Goal: Participate in discussion

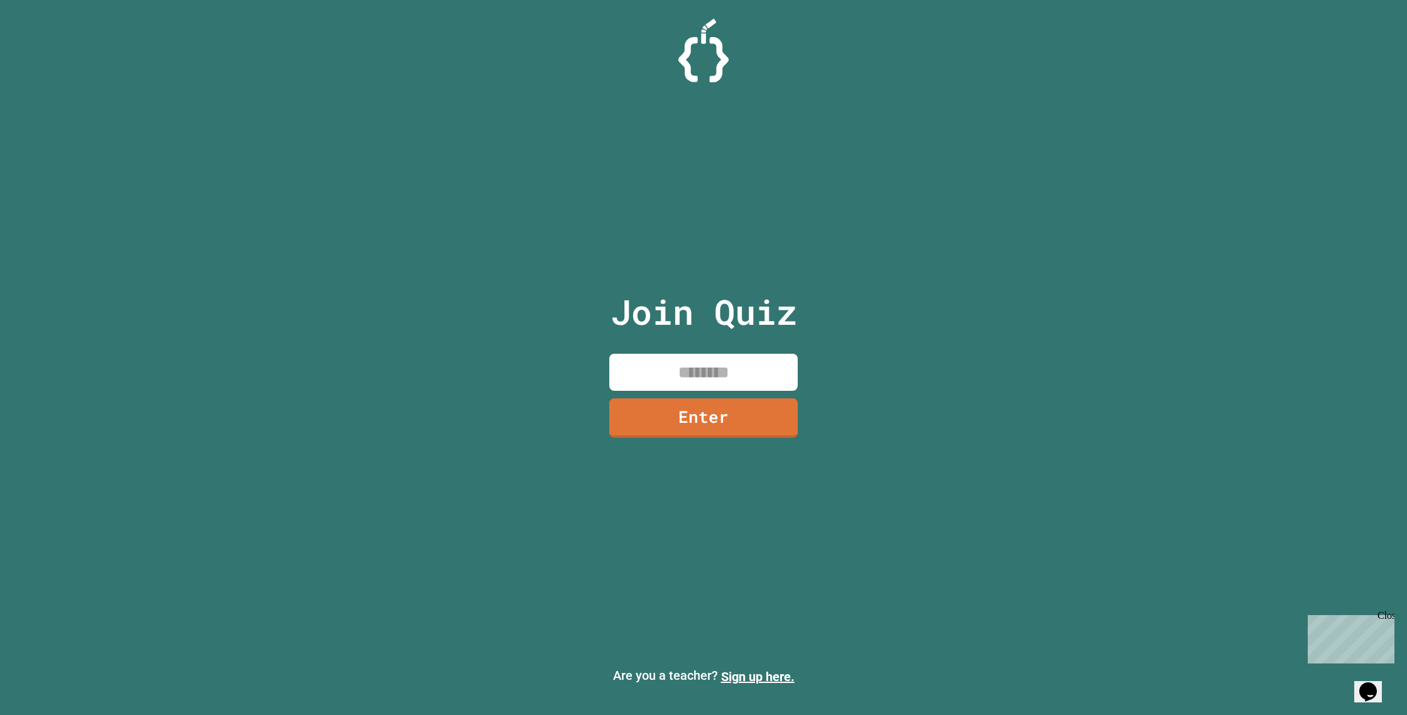
click at [628, 380] on input at bounding box center [703, 372] width 188 height 37
type input "********"
click at [653, 422] on link "Enter" at bounding box center [704, 416] width 183 height 41
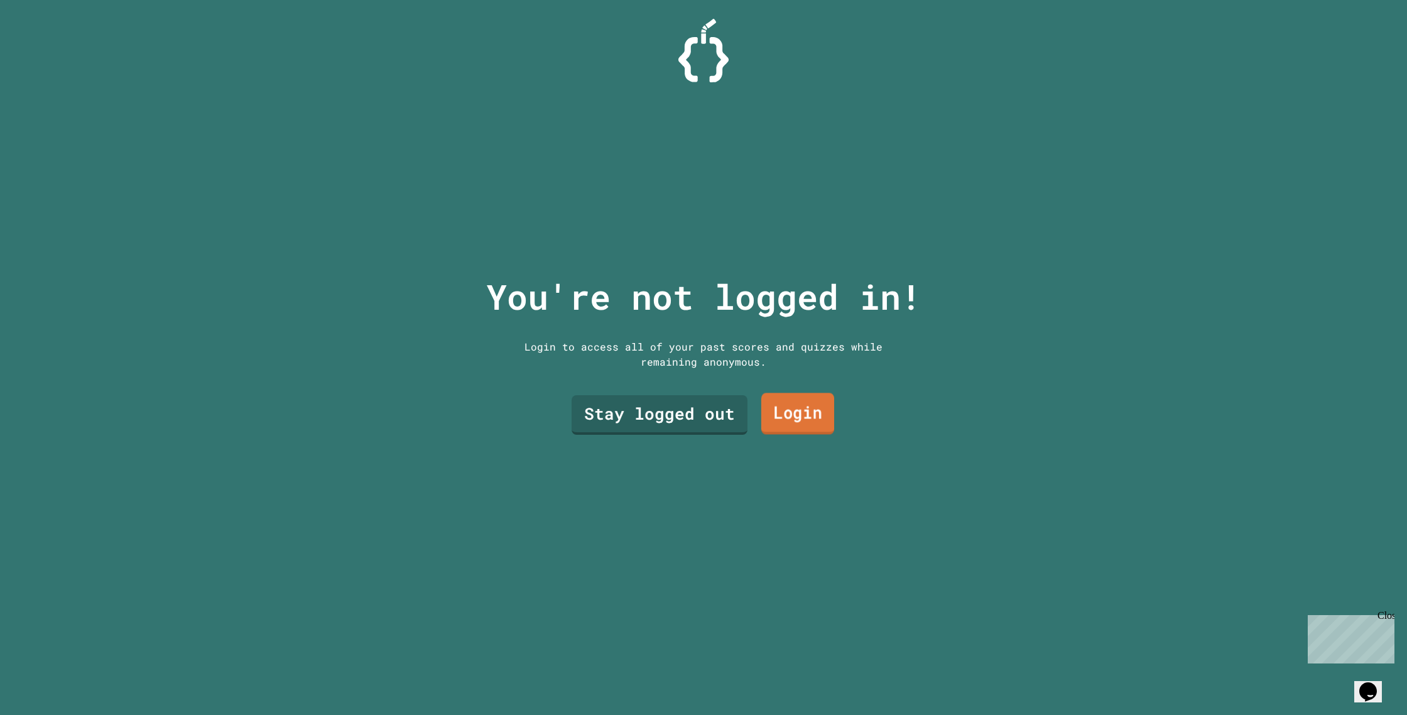
click at [785, 416] on link "Login" at bounding box center [797, 413] width 73 height 41
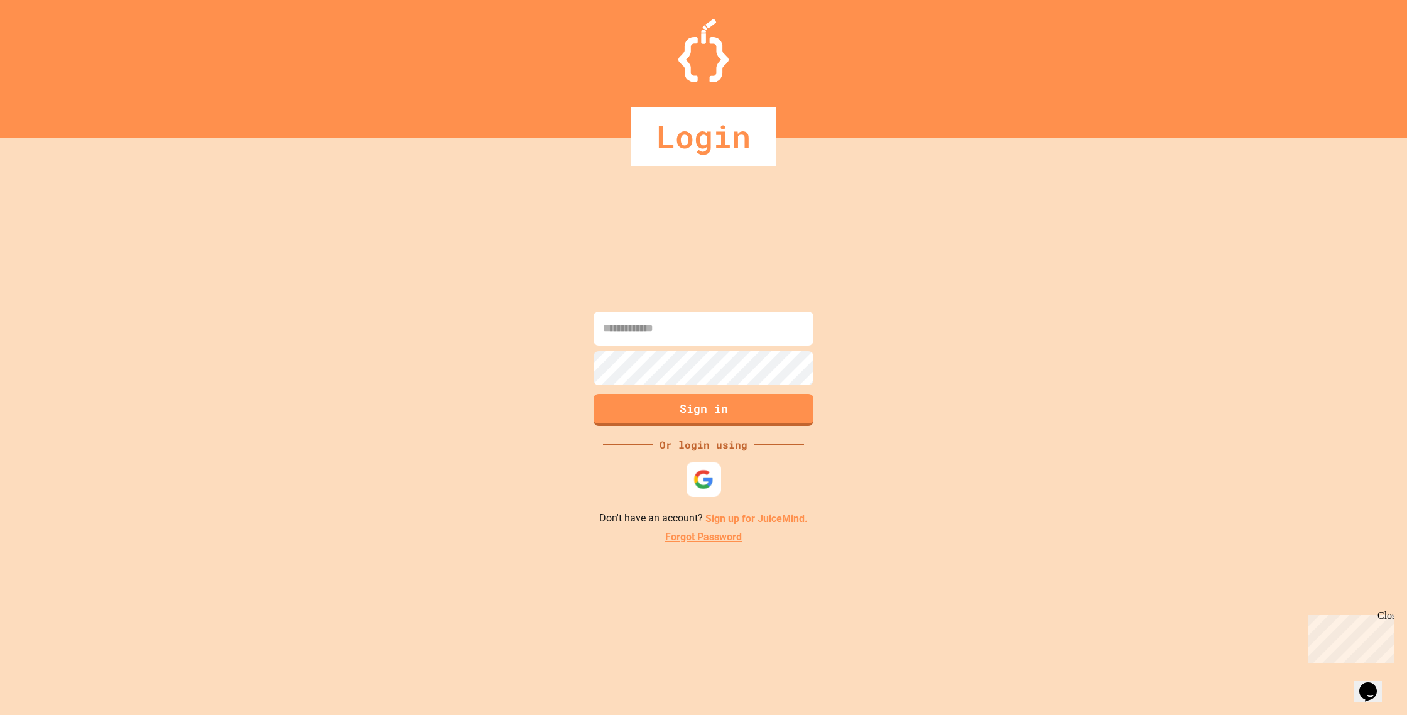
click at [701, 477] on img at bounding box center [704, 479] width 21 height 21
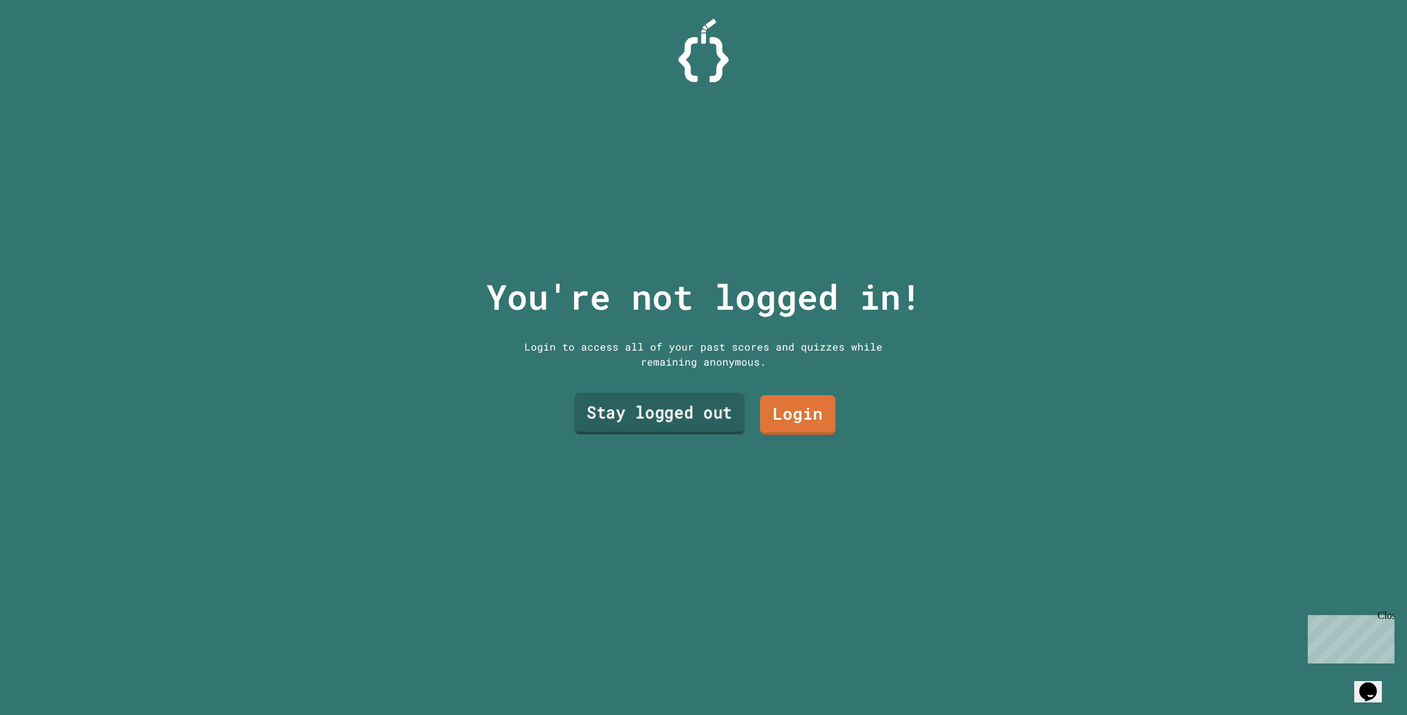
click at [670, 410] on link "Stay logged out" at bounding box center [660, 413] width 170 height 41
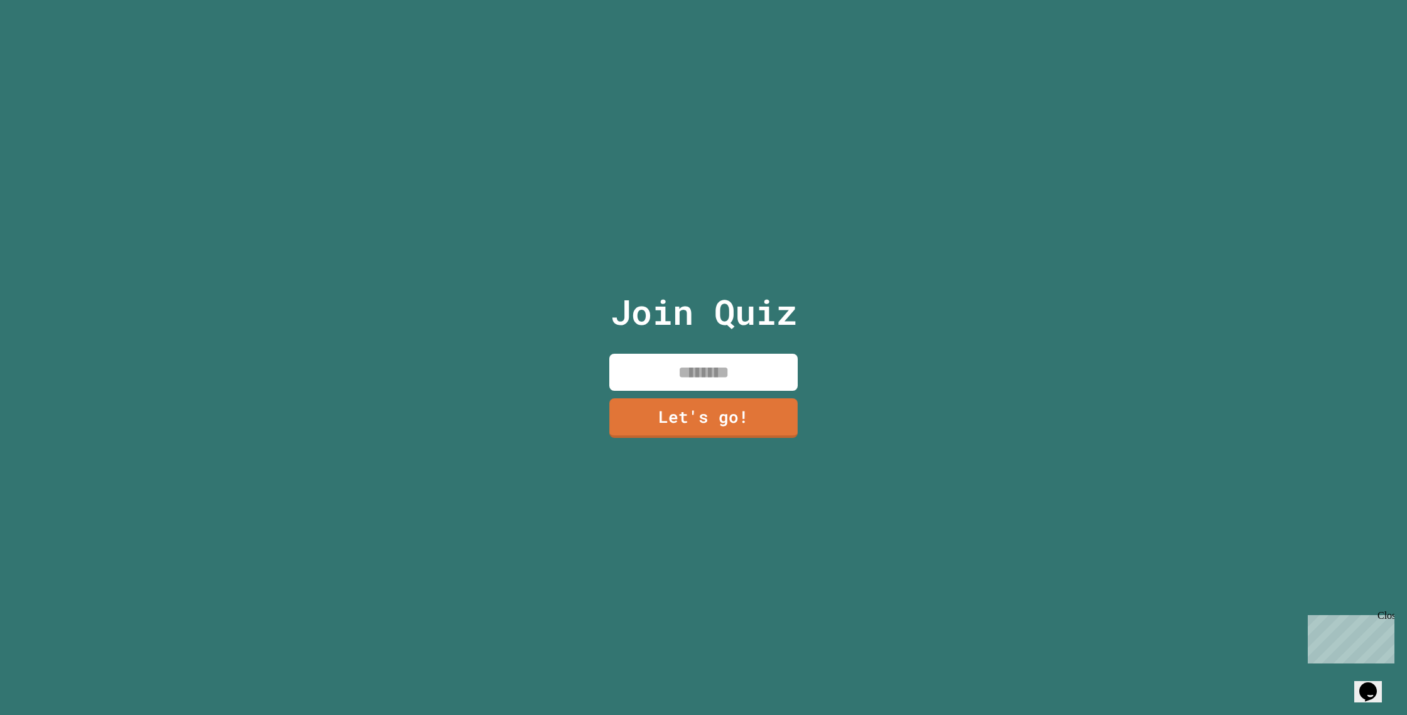
click at [682, 383] on input at bounding box center [703, 372] width 188 height 37
type input "******"
click at [719, 428] on link "Let's go!" at bounding box center [704, 416] width 172 height 41
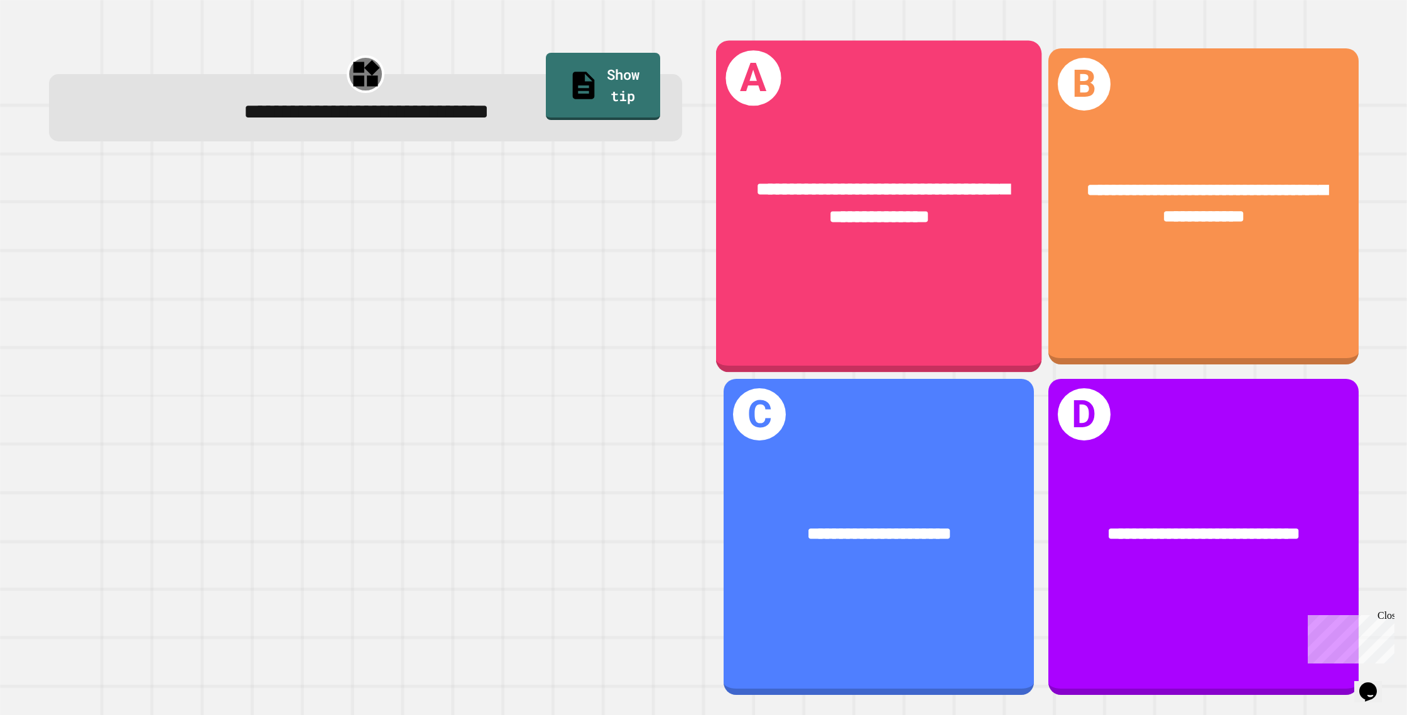
click at [848, 239] on div "**********" at bounding box center [879, 203] width 326 height 128
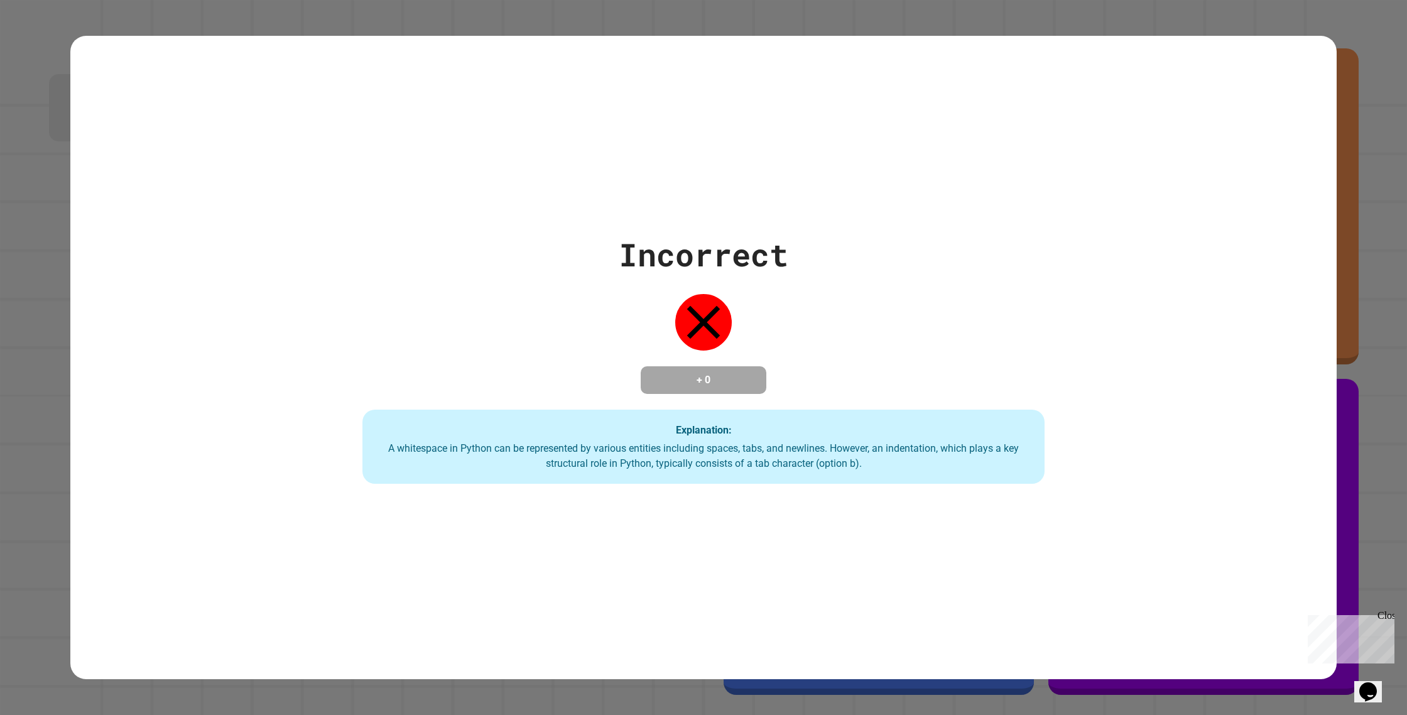
click at [833, 313] on div "Incorrect + 0 Explanation: A whitespace in Python can be represented by various…" at bounding box center [704, 357] width 974 height 253
click at [720, 376] on h4 "+ 0" at bounding box center [703, 380] width 101 height 15
click at [719, 376] on h4 "+ 0" at bounding box center [703, 380] width 101 height 15
click at [1407, 502] on div "Incorrect + 0 Explanation: A whitespace in Python can be represented by various…" at bounding box center [703, 357] width 1407 height 715
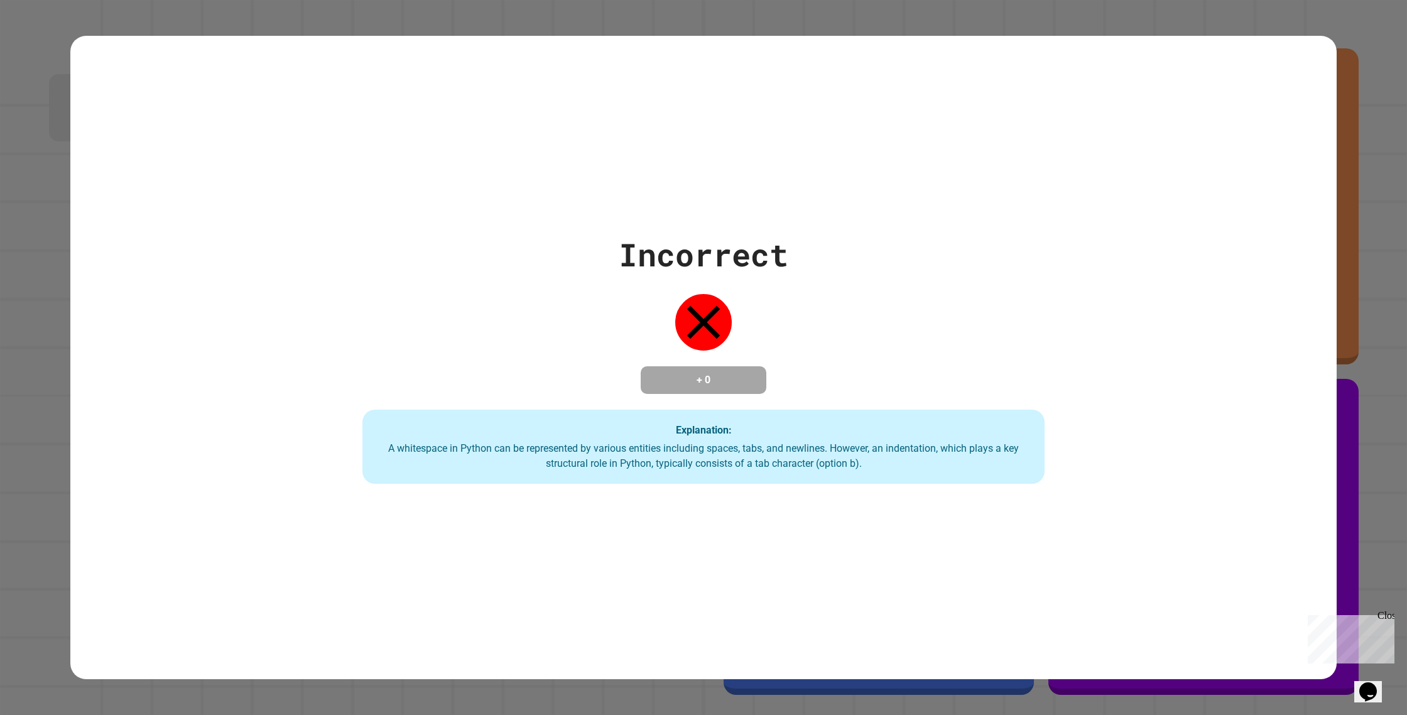
click at [1407, 502] on div "Incorrect + 0 Explanation: A whitespace in Python can be represented by various…" at bounding box center [703, 357] width 1407 height 715
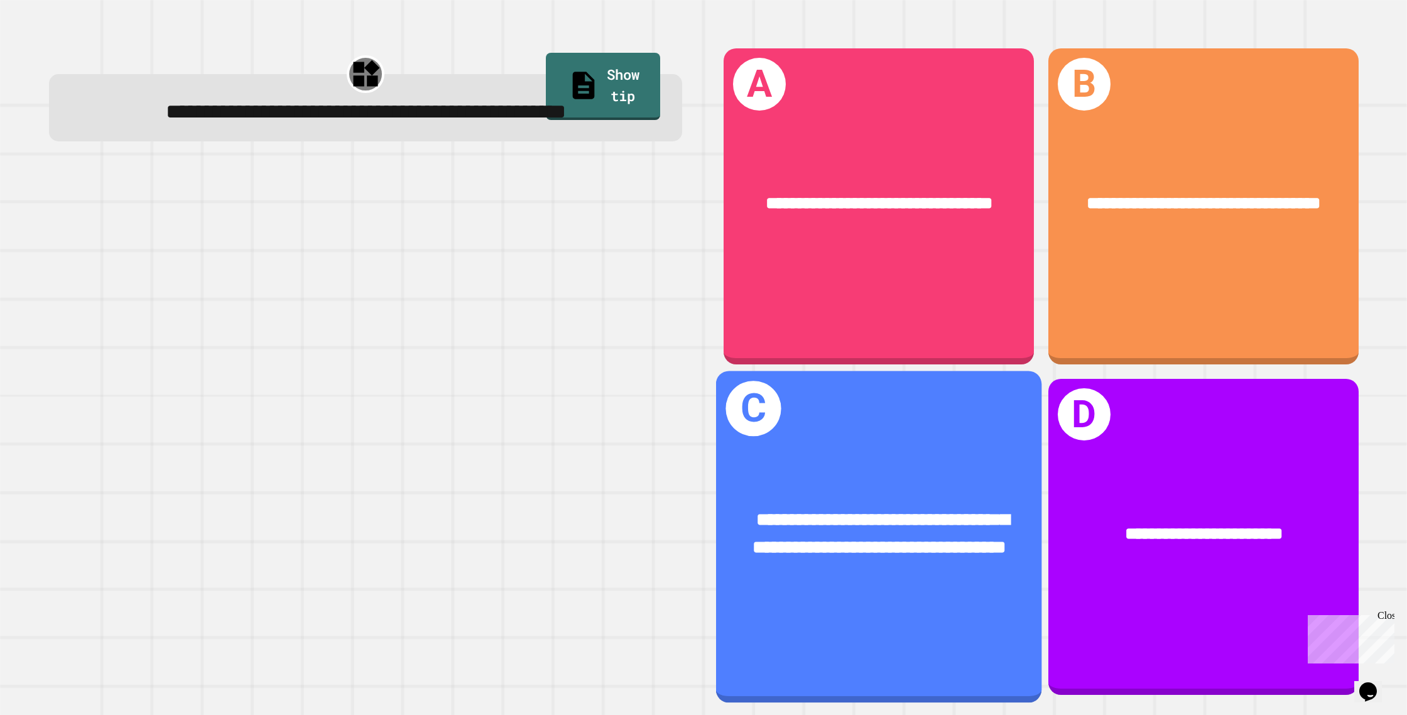
click at [944, 478] on div "**********" at bounding box center [879, 534] width 326 height 128
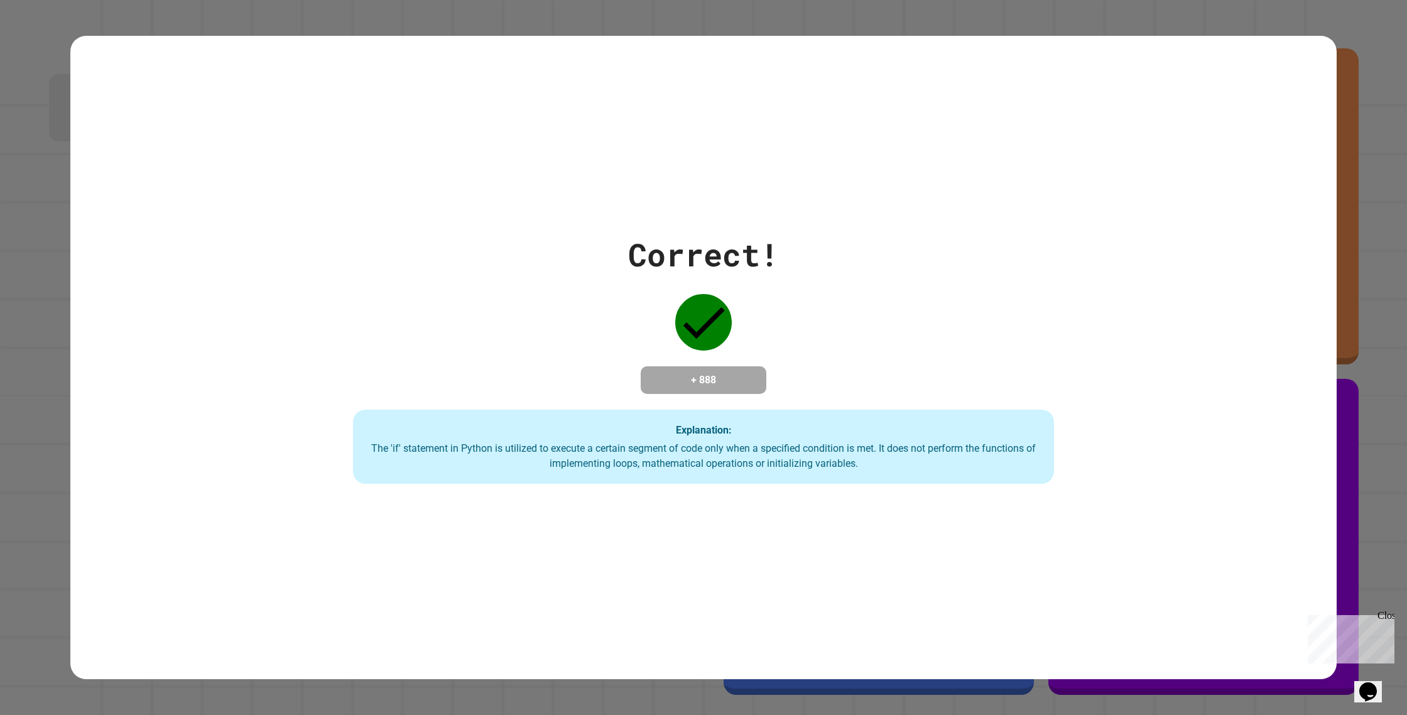
click at [937, 477] on div "Explanation: The 'if' statement in Python is utilized to execute a certain segm…" at bounding box center [703, 447] width 700 height 74
click at [874, 495] on div "Correct! + 888 Explanation: The 'if' statement in Python is utilized to execute…" at bounding box center [703, 357] width 1266 height 643
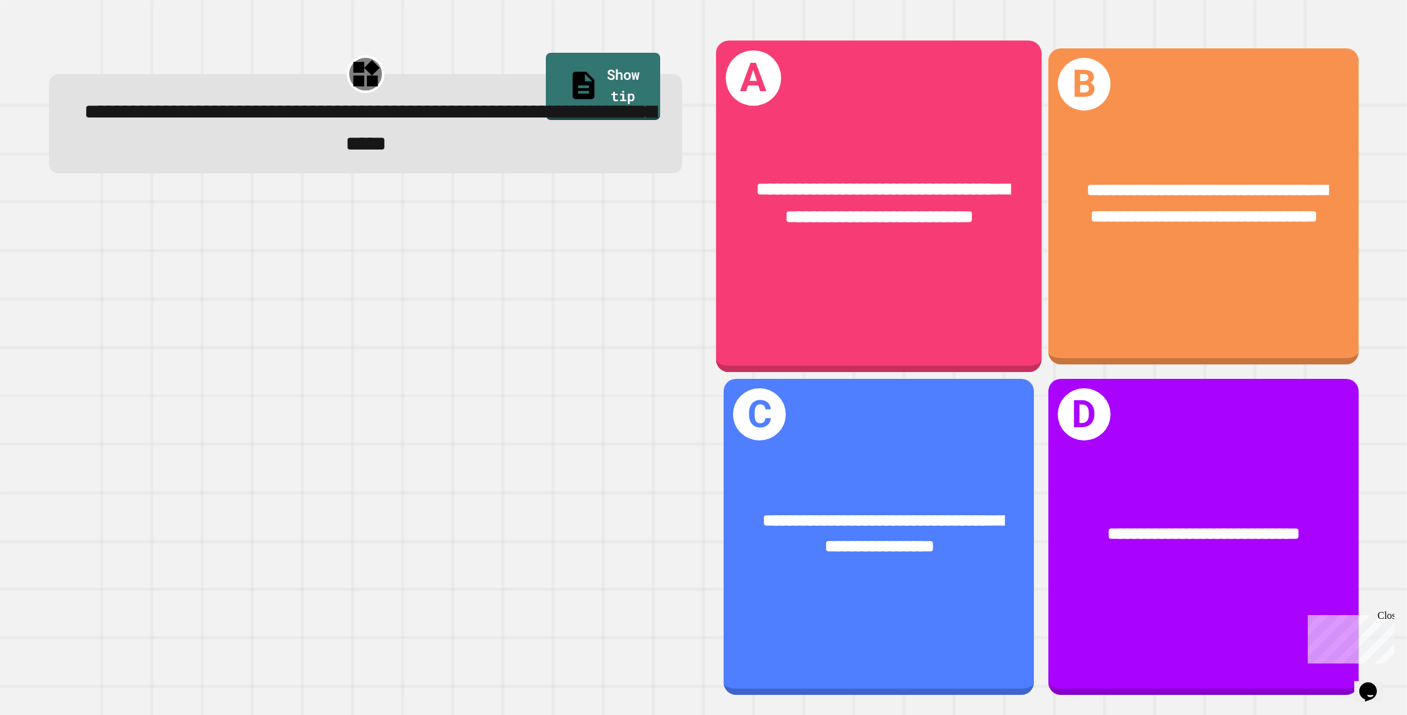
click at [843, 329] on div "**********" at bounding box center [879, 207] width 326 height 332
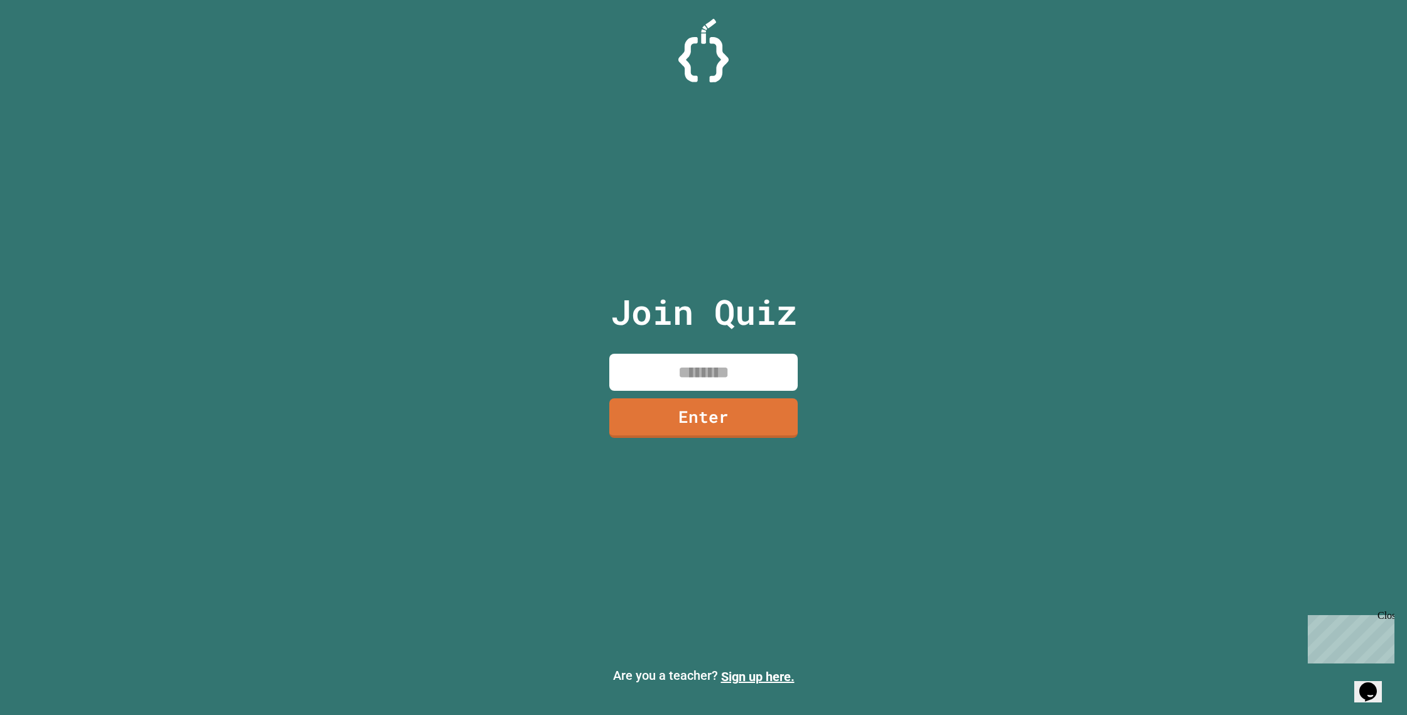
click at [687, 381] on input at bounding box center [703, 372] width 188 height 37
type input "********"
click at [666, 423] on link "Enter" at bounding box center [704, 416] width 184 height 41
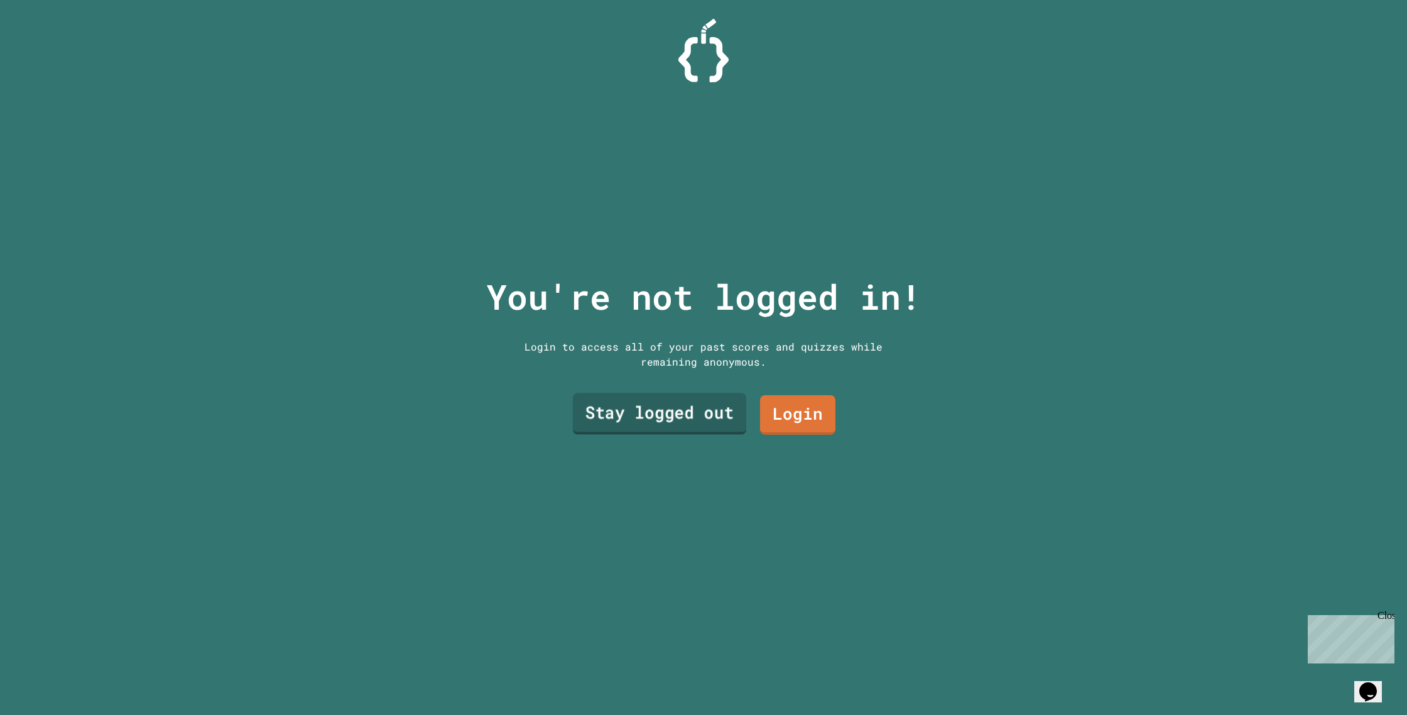
click at [683, 421] on link "Stay logged out" at bounding box center [659, 413] width 173 height 41
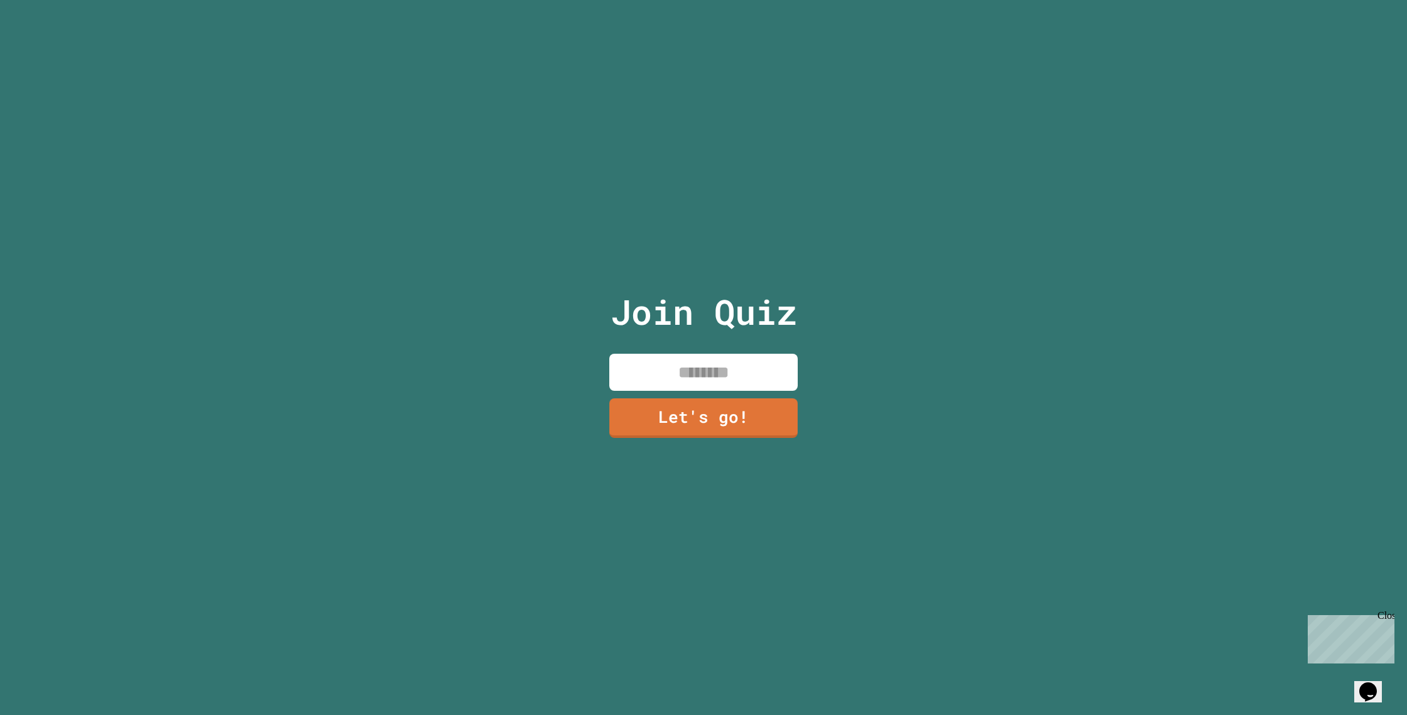
click at [702, 381] on input at bounding box center [703, 372] width 188 height 37
type input "*"
type input "******"
click at [692, 407] on link "Let's go!" at bounding box center [704, 416] width 190 height 41
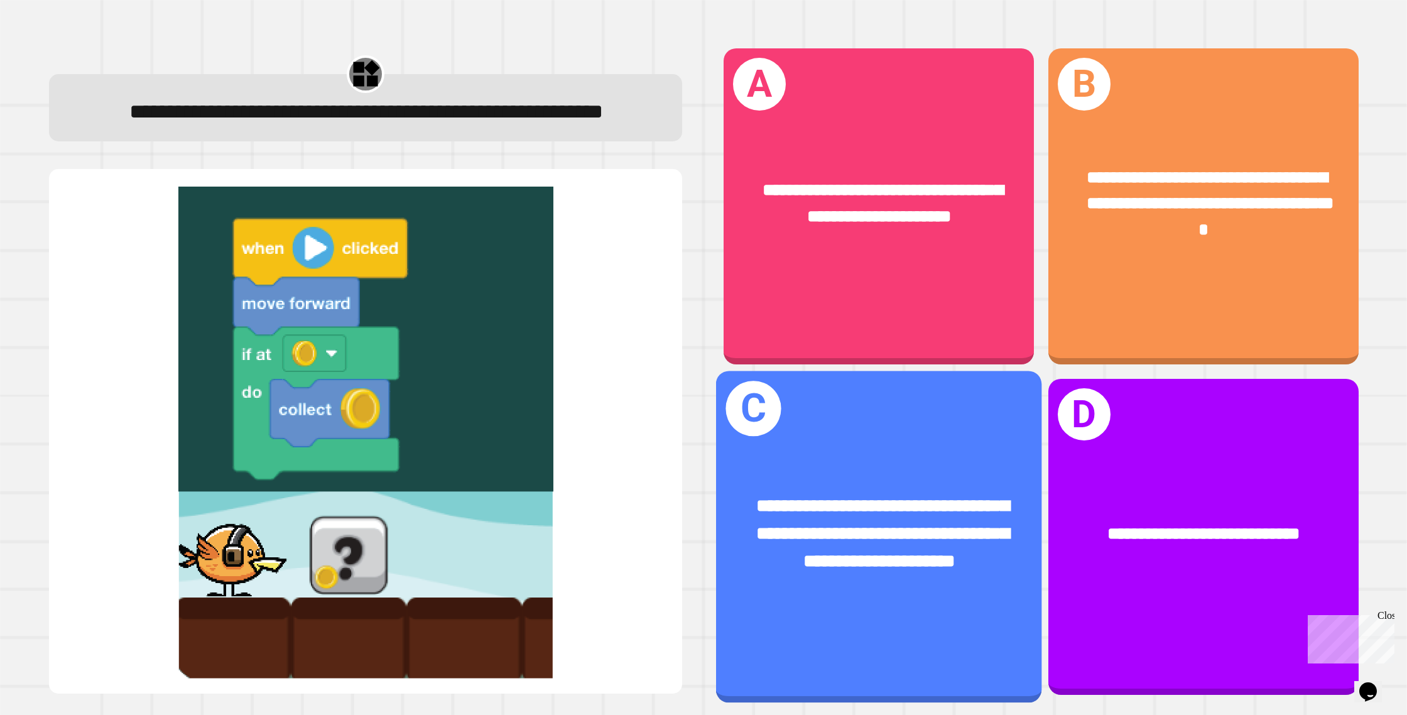
click at [891, 426] on div "**********" at bounding box center [879, 537] width 326 height 332
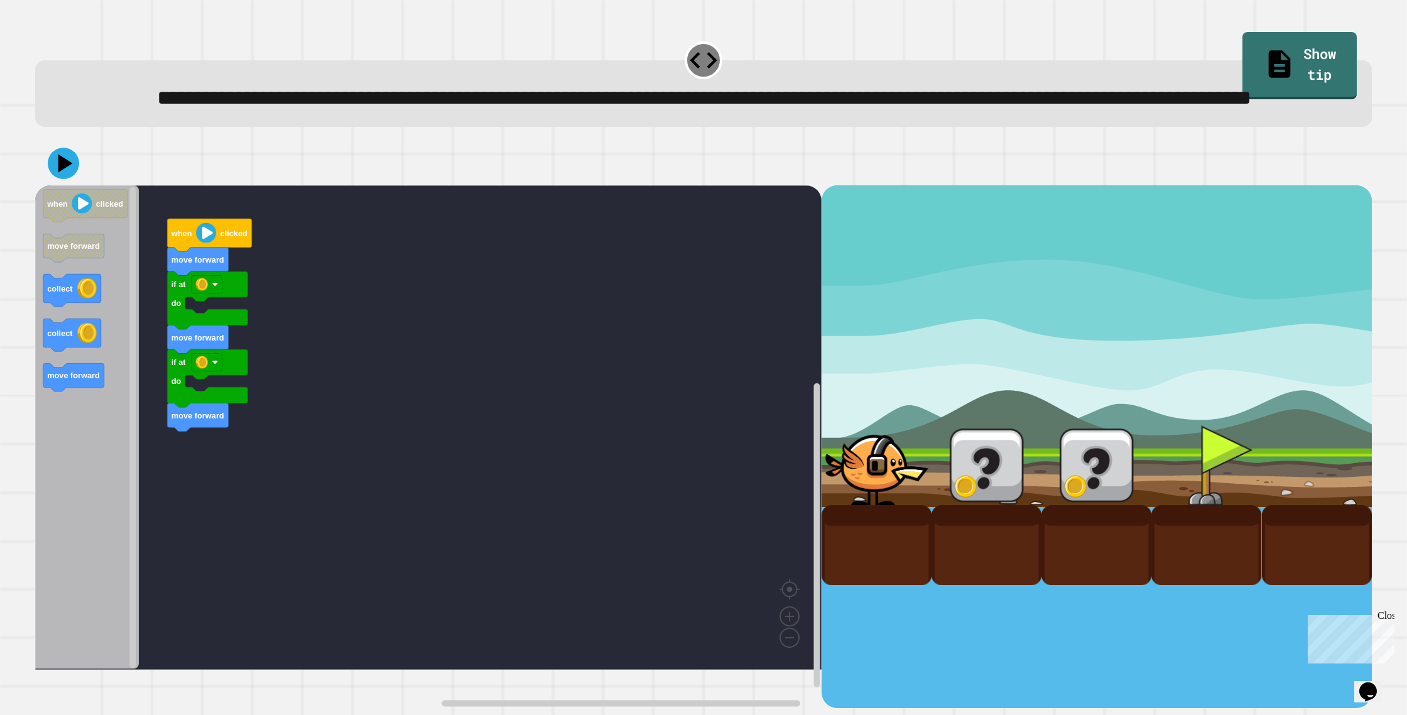
click at [183, 315] on div "move forward if at do move forward if at do move forward when clicked when clic…" at bounding box center [428, 446] width 787 height 523
click at [209, 242] on image "Blockly Workspace" at bounding box center [206, 232] width 20 height 20
click at [74, 182] on icon at bounding box center [63, 162] width 37 height 37
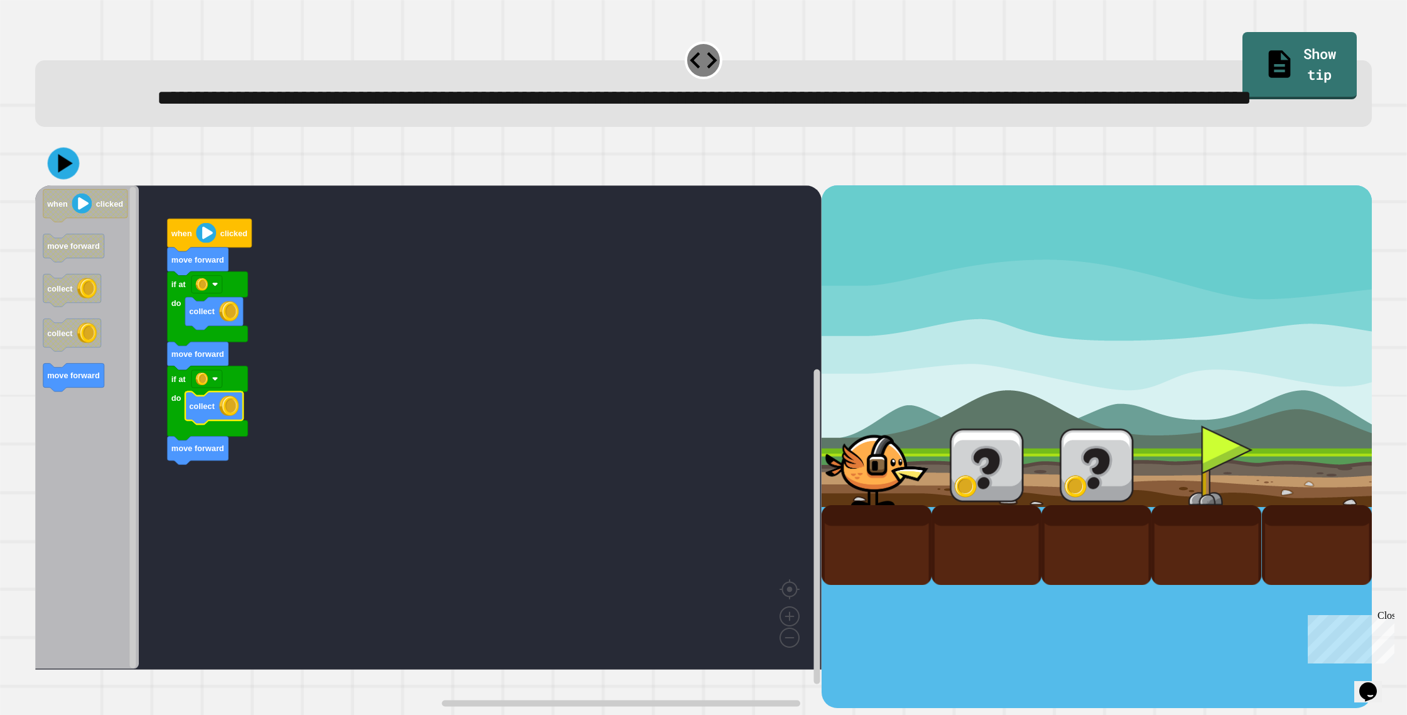
click at [65, 179] on icon at bounding box center [64, 163] width 32 height 32
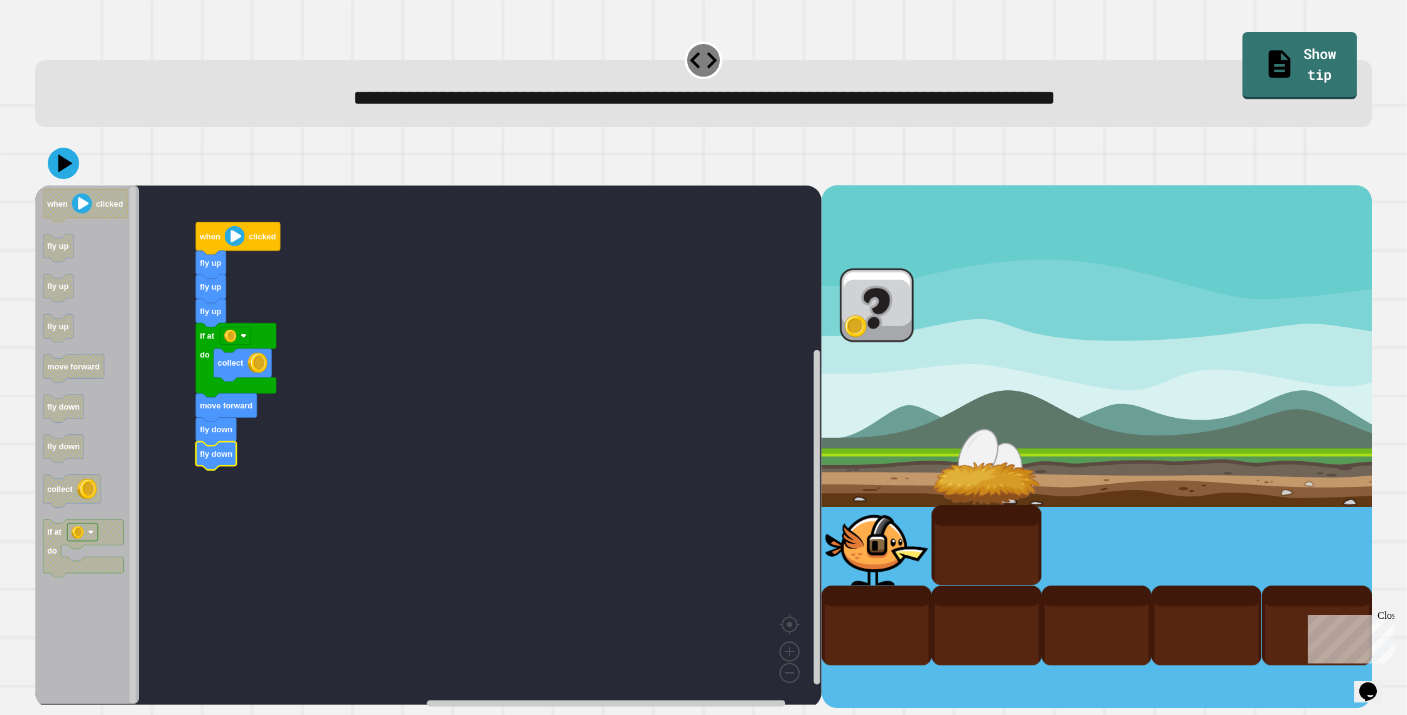
click at [72, 179] on div at bounding box center [703, 163] width 1337 height 44
click at [68, 172] on icon at bounding box center [64, 163] width 38 height 38
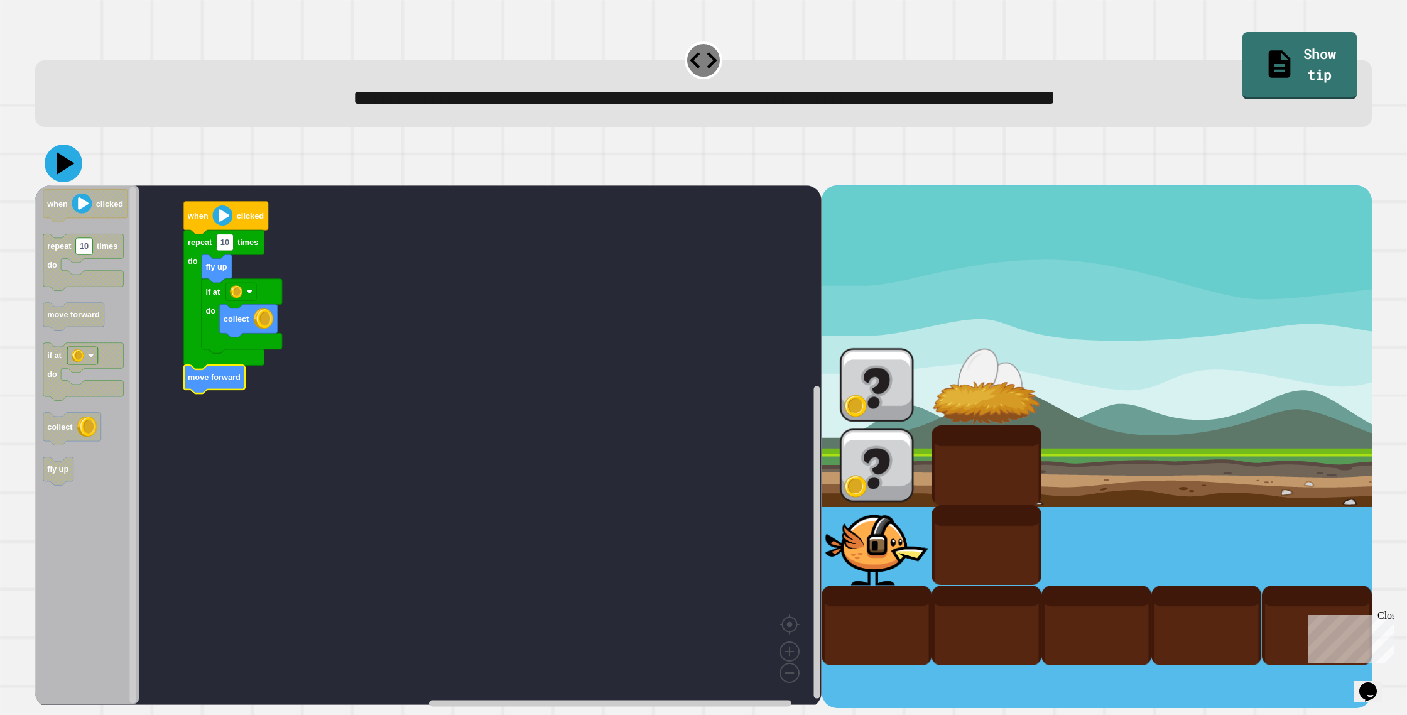
click at [63, 160] on icon at bounding box center [64, 163] width 38 height 38
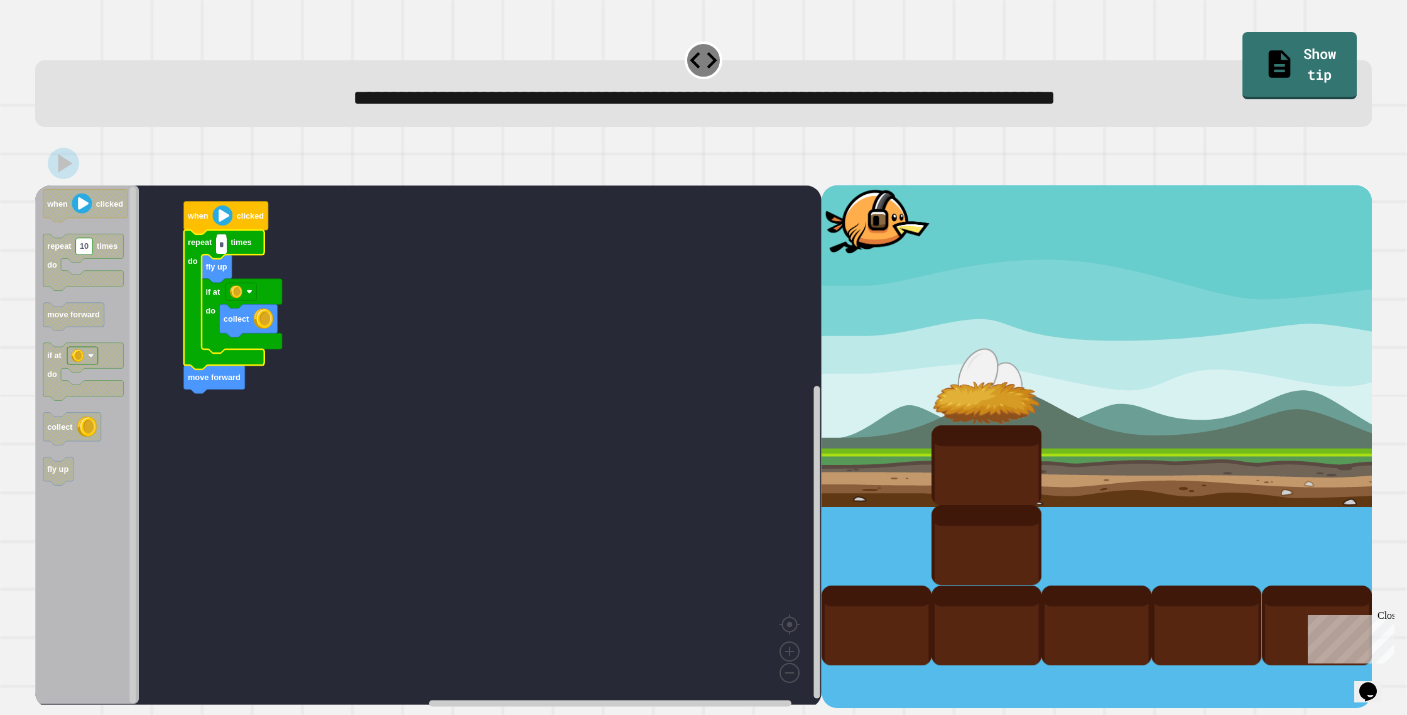
type input "*"
click at [203, 179] on div at bounding box center [703, 163] width 1337 height 44
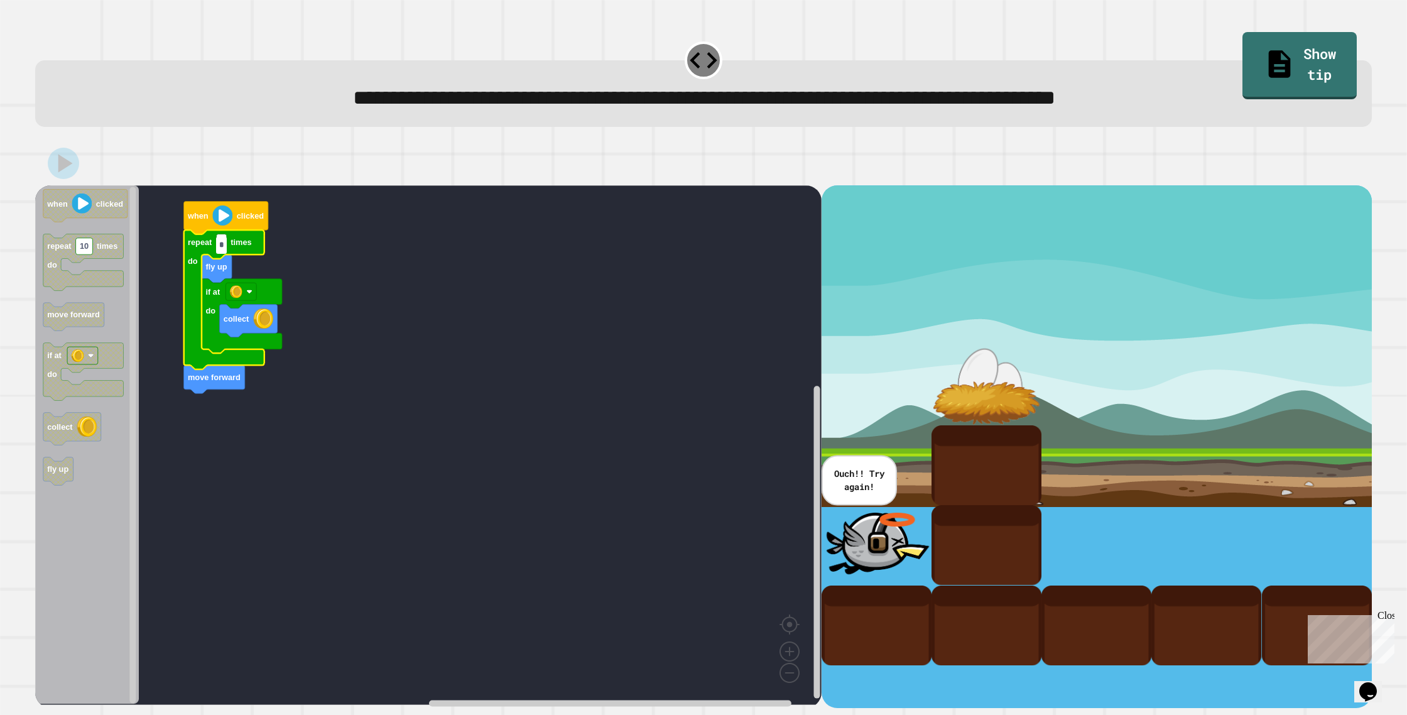
click at [335, 183] on div at bounding box center [703, 163] width 1337 height 44
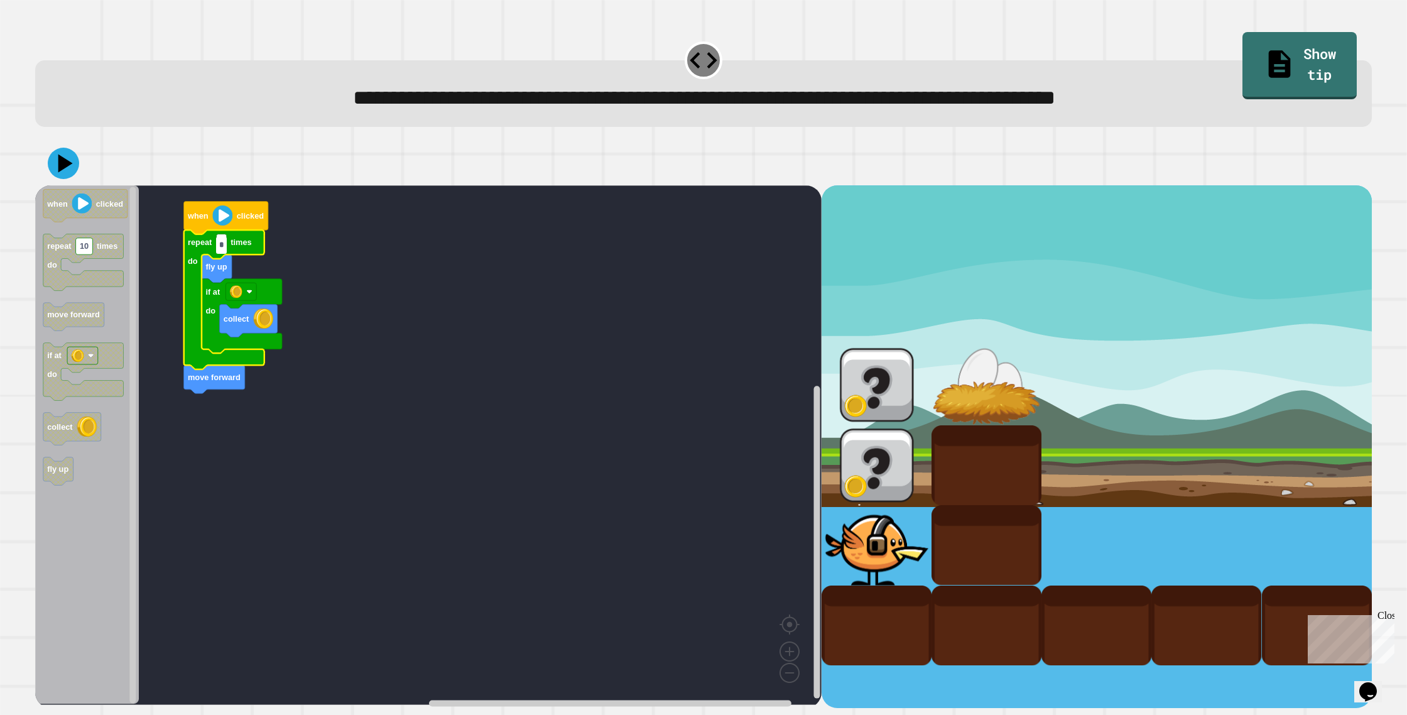
click at [335, 183] on div at bounding box center [703, 163] width 1337 height 44
click at [65, 161] on icon at bounding box center [64, 163] width 38 height 38
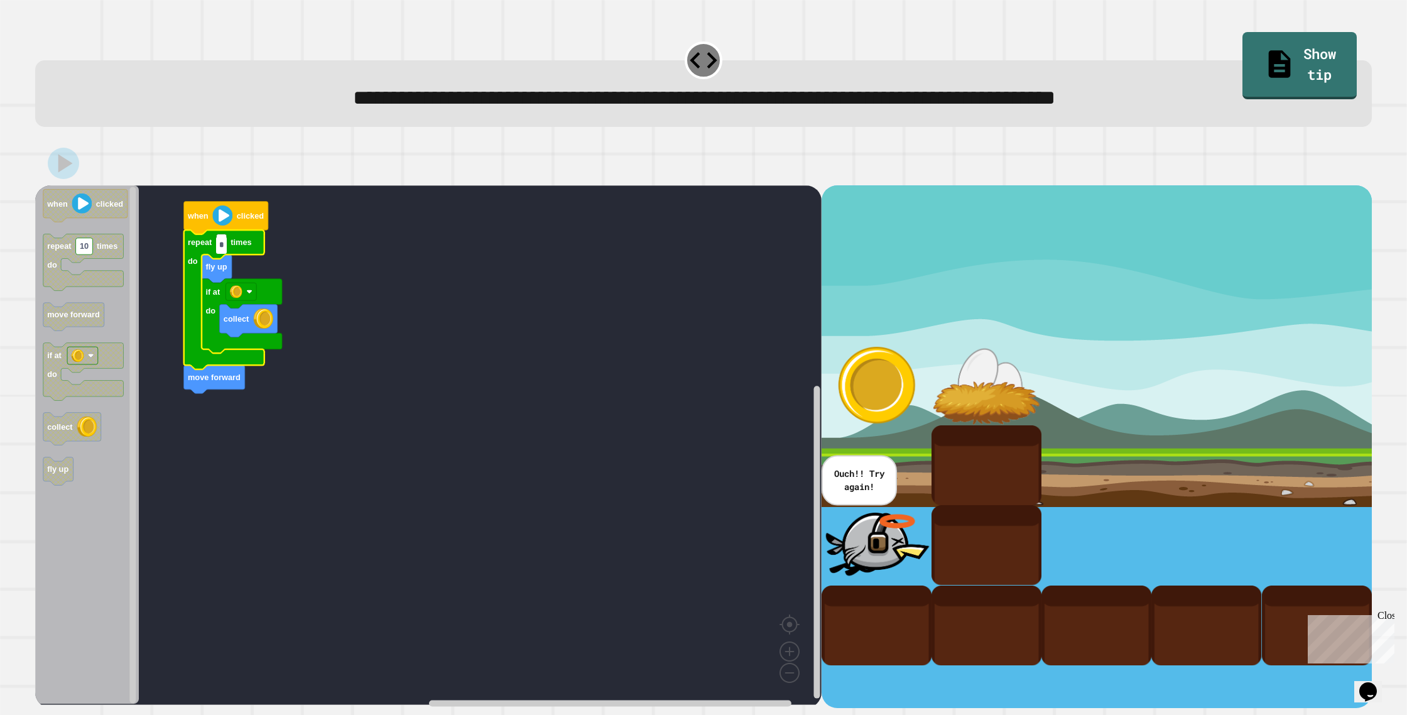
click at [223, 247] on input "*" at bounding box center [221, 245] width 10 height 16
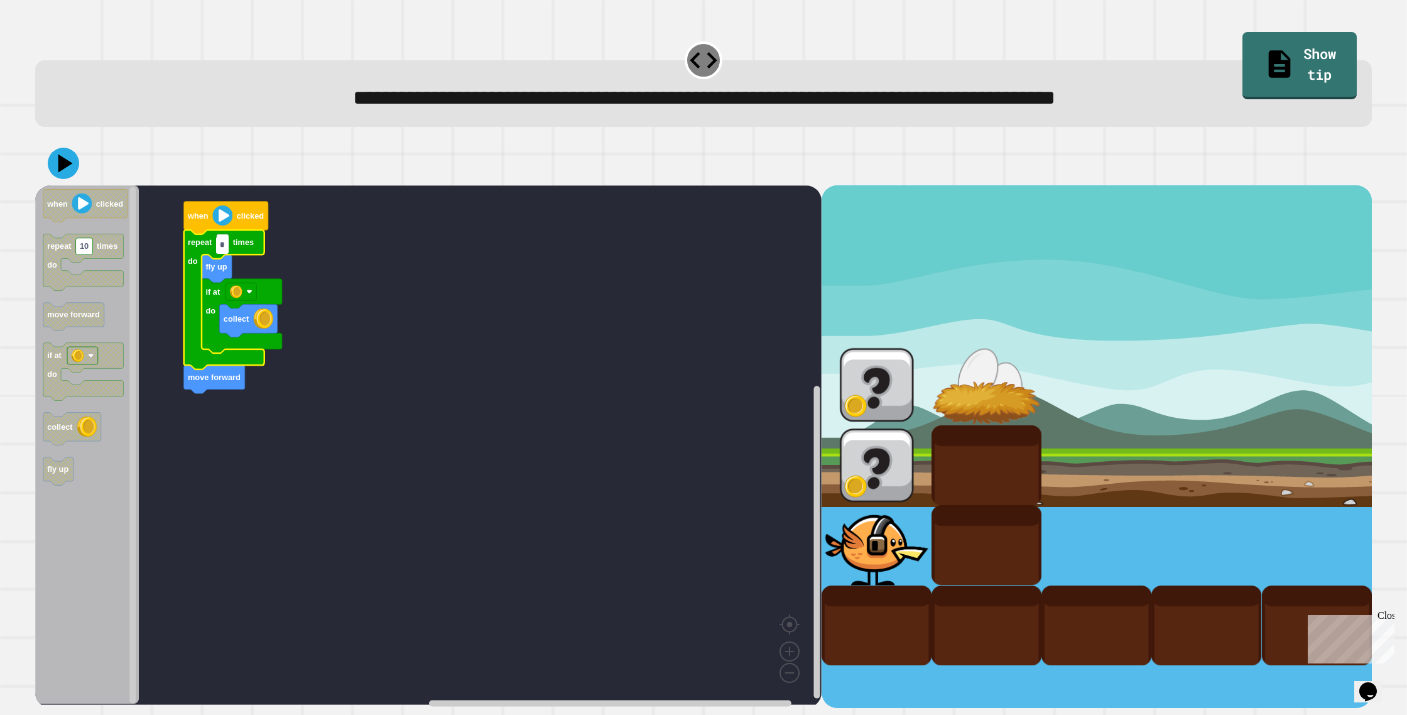
type input "*"
click at [75, 172] on icon at bounding box center [64, 163] width 38 height 38
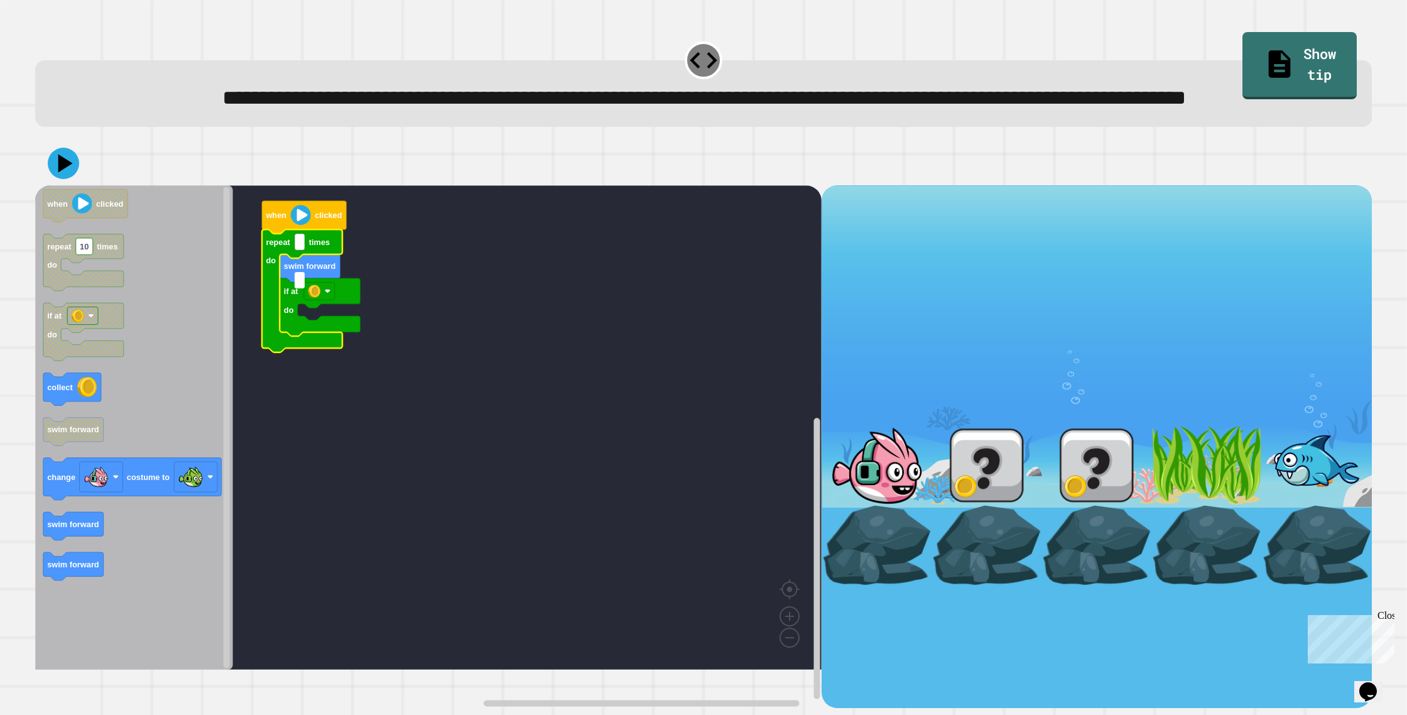
type input "*"
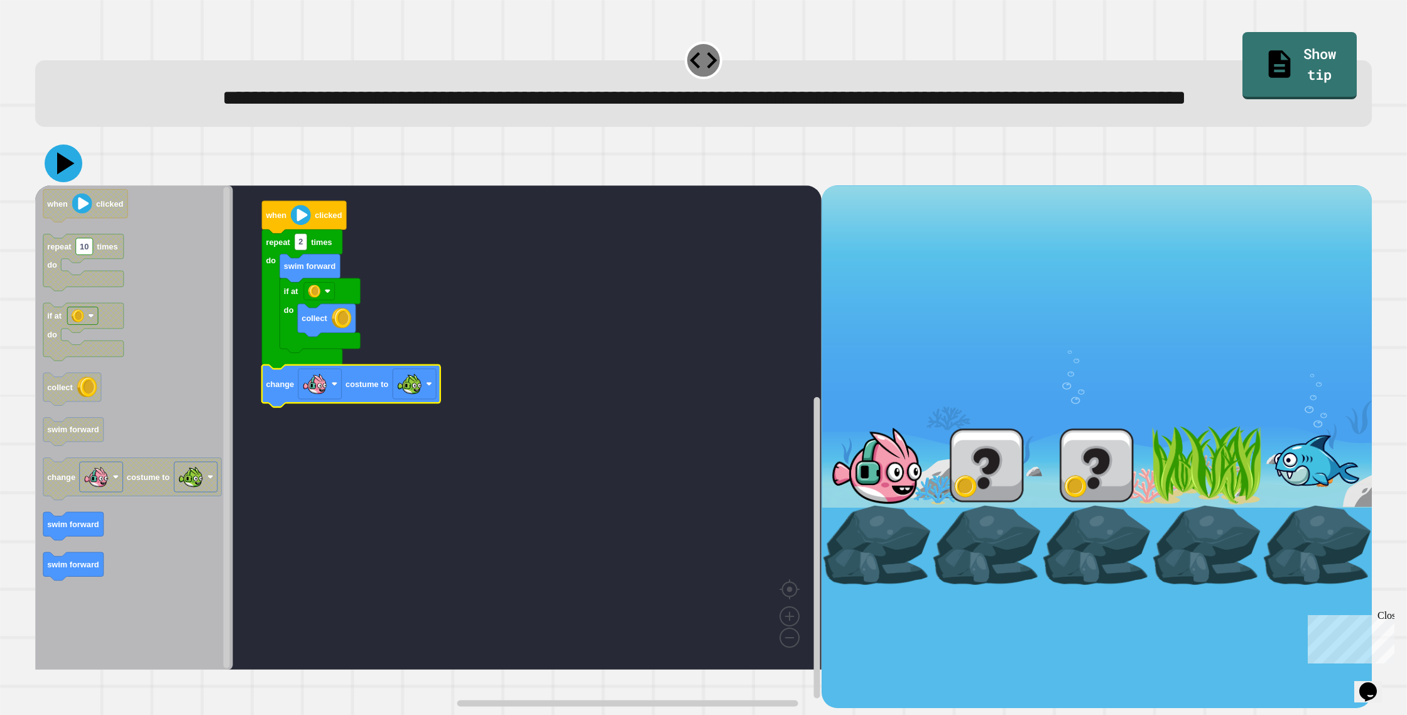
drag, startPoint x: 67, startPoint y: 210, endPoint x: 90, endPoint y: 219, distance: 24.0
click at [67, 182] on icon at bounding box center [64, 163] width 38 height 38
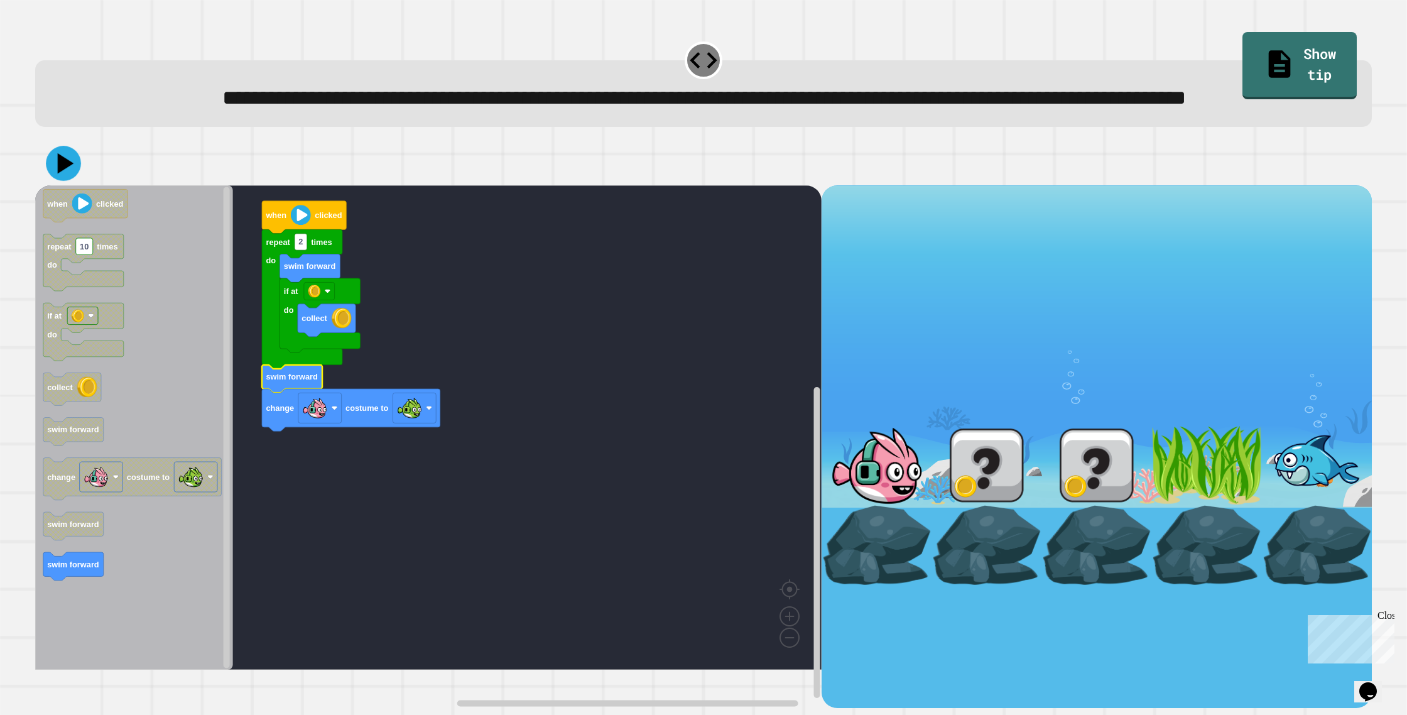
click at [69, 181] on icon at bounding box center [63, 163] width 35 height 35
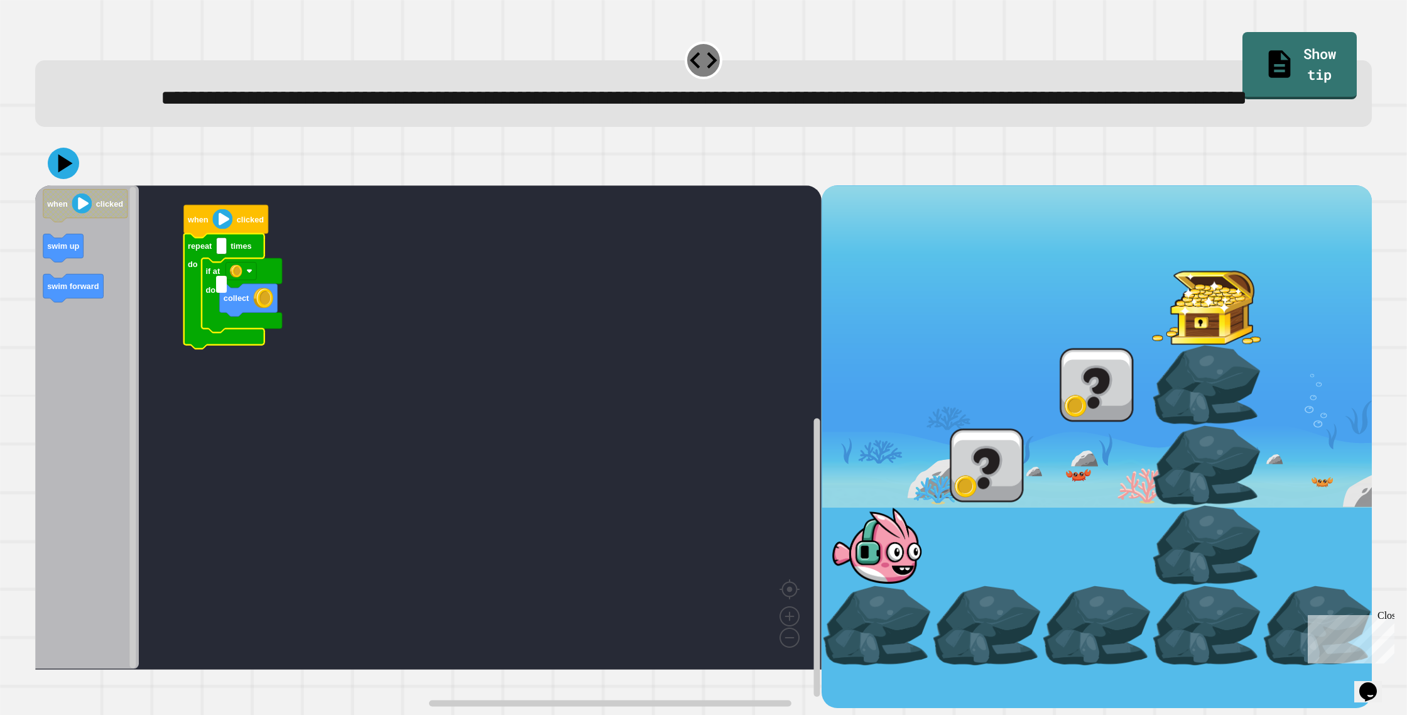
type input "*"
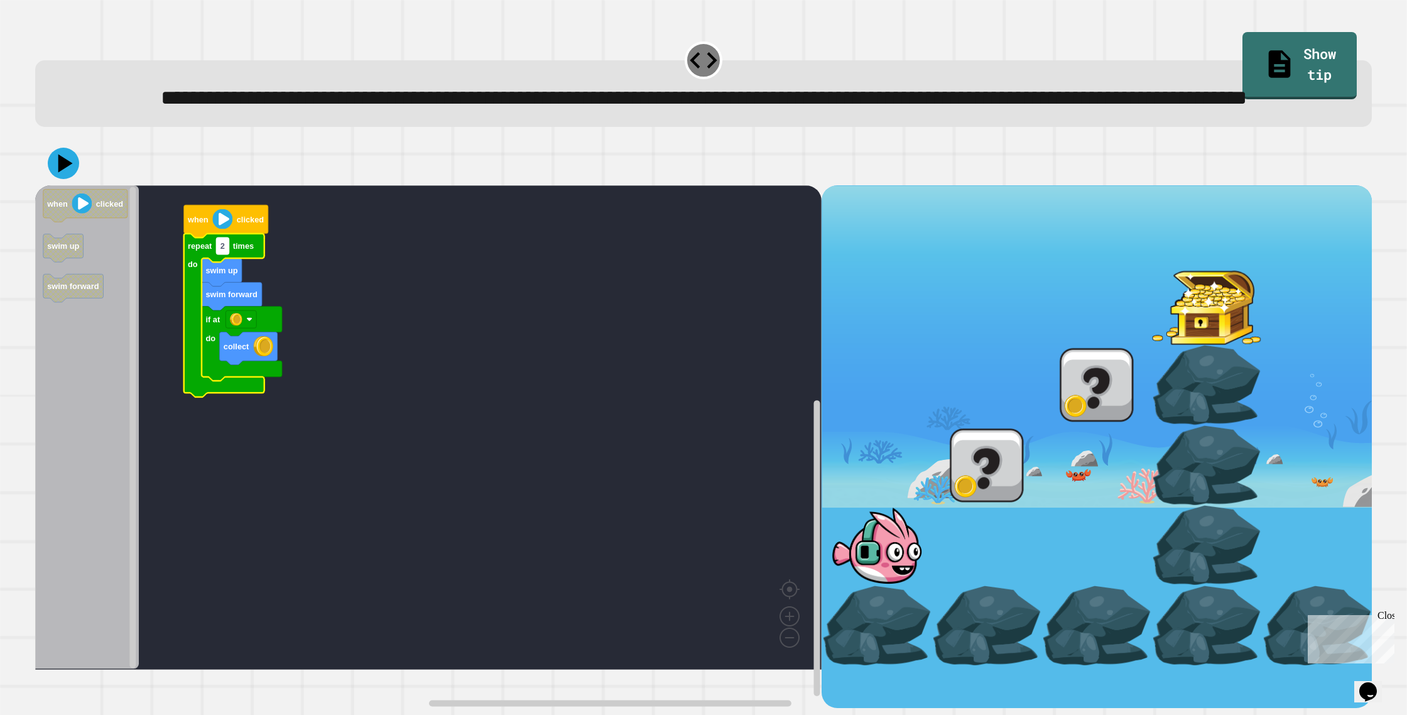
click at [226, 254] on rect "Blockly Workspace" at bounding box center [222, 245] width 13 height 16
type input "*"
click at [72, 182] on icon at bounding box center [64, 163] width 38 height 38
